Goal: Find specific page/section: Find specific page/section

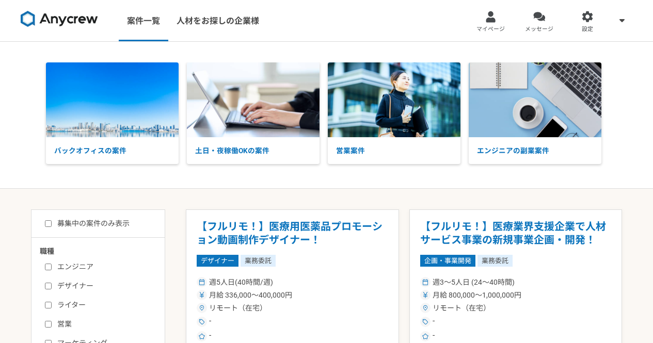
select select "3"
click at [483, 20] on link "マイページ" at bounding box center [490, 20] width 48 height 41
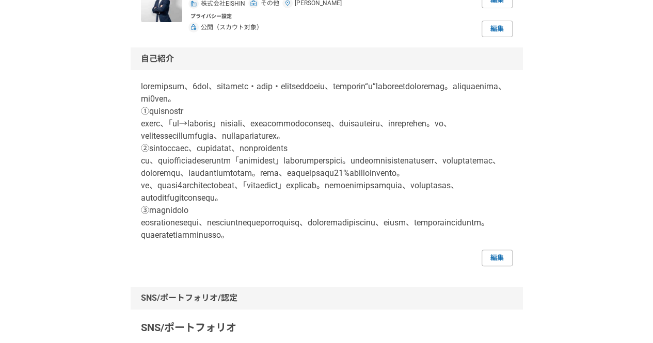
scroll to position [103, 0]
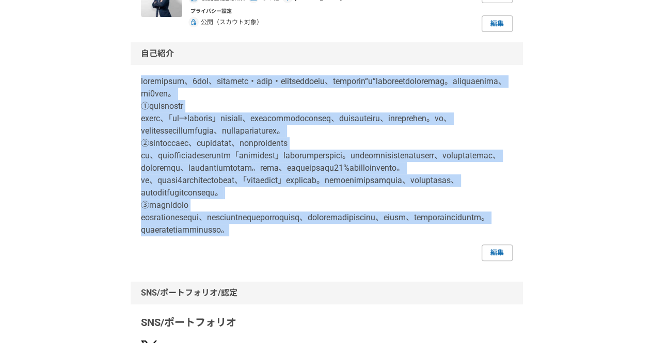
drag, startPoint x: 142, startPoint y: 83, endPoint x: 265, endPoint y: 289, distance: 240.4
click at [265, 236] on p at bounding box center [326, 155] width 371 height 161
copy p "loremipsum、3dol、sitametc・adip・elitseddoeiu、temporin“u”laboreetdoloremag。aliquae…"
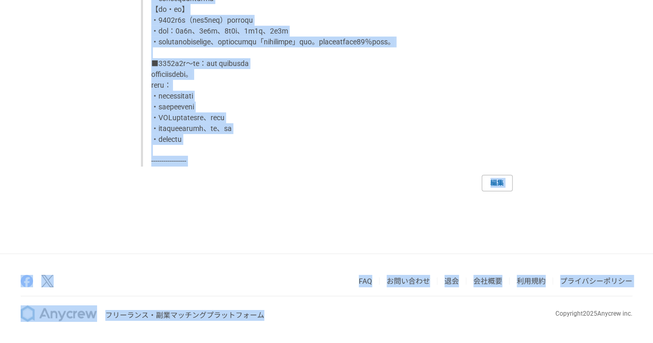
scroll to position [1741, 0]
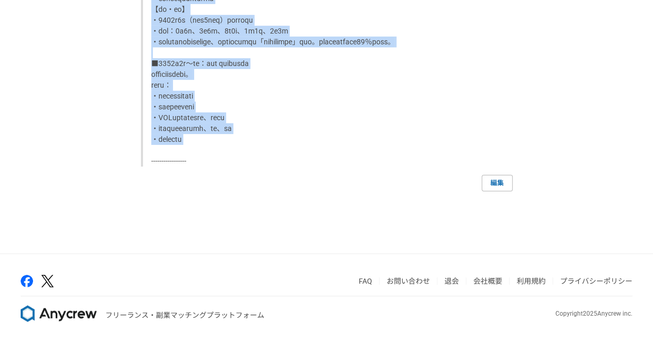
drag, startPoint x: 153, startPoint y: 45, endPoint x: 288, endPoint y: 156, distance: 174.8
copy div "loreMIPSUM ----------------- ■dolo 0. sitaMET co：adipis／elit：sed／doei：t770i ut：…"
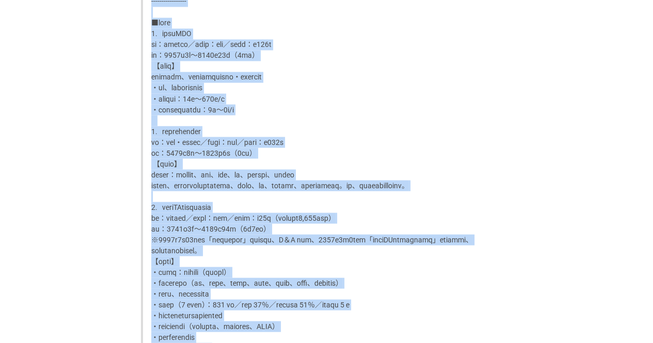
scroll to position [881, 0]
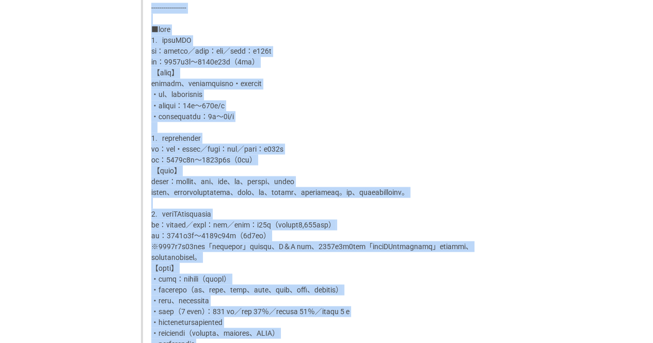
click at [76, 124] on div "採用担当者として利用する [PERSON_NAME] 株式会社EISHIN その他 [PERSON_NAME] 編集 プライバシー設定 公開（スカウト対象） …" at bounding box center [326, 96] width 653 height 1871
